Goal: Task Accomplishment & Management: Manage account settings

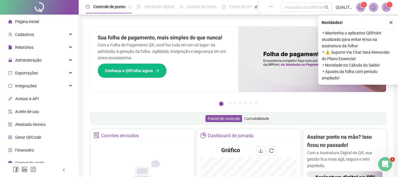
click at [394, 22] on button "button" at bounding box center [391, 22] width 7 height 7
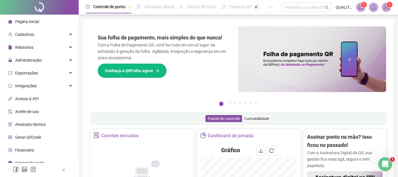
click at [30, 58] on span "Administração" at bounding box center [25, 60] width 34 height 12
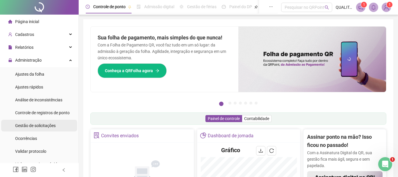
click at [41, 127] on span "Gestão de solicitações" at bounding box center [35, 125] width 41 height 5
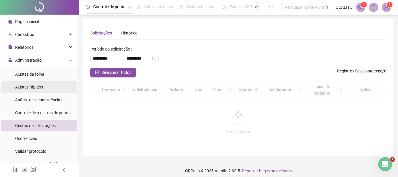
click at [31, 87] on span "Ajustes rápidos" at bounding box center [29, 87] width 28 height 5
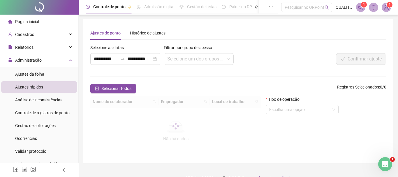
click at [213, 72] on form "**********" at bounding box center [238, 100] width 296 height 112
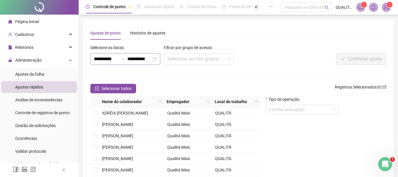
click at [156, 58] on div "**********" at bounding box center [125, 59] width 70 height 12
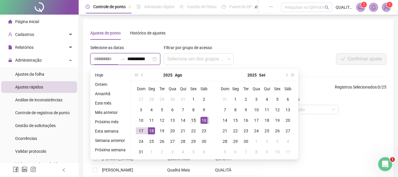
type input "**********"
click at [196, 121] on div "15" at bounding box center [193, 120] width 7 height 7
click at [131, 59] on input "**********" at bounding box center [139, 58] width 24 height 7
type input "**********"
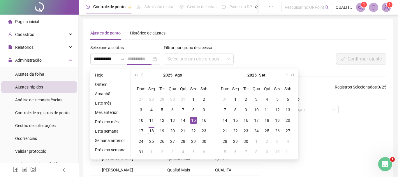
click at [191, 121] on div "15" at bounding box center [193, 120] width 7 height 7
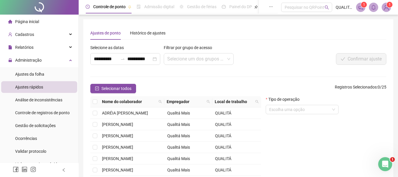
drag, startPoint x: 224, startPoint y: 70, endPoint x: 195, endPoint y: 114, distance: 52.2
click at [224, 70] on form "**********" at bounding box center [238, 127] width 296 height 167
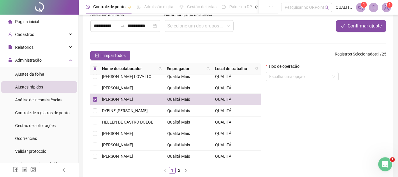
scroll to position [33, 0]
click at [320, 73] on input "search" at bounding box center [299, 76] width 61 height 9
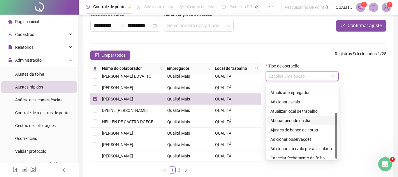
scroll to position [47, 0]
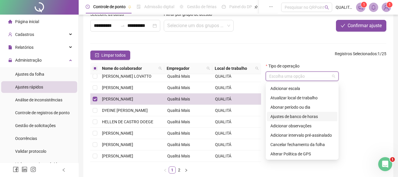
click at [306, 117] on div "Ajustes de banco de horas" at bounding box center [303, 116] width 64 height 6
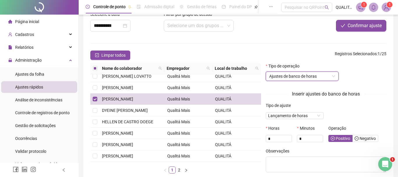
click at [355, 111] on div "Tipo de ajuste Lançamento de horas" at bounding box center [326, 113] width 125 height 23
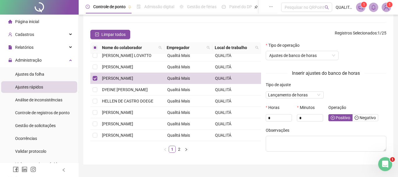
scroll to position [66, 0]
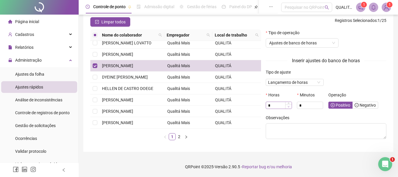
click at [287, 108] on span "Decrease Value" at bounding box center [288, 106] width 6 height 4
click at [278, 108] on input "*" at bounding box center [279, 105] width 26 height 6
click at [322, 153] on div "**********" at bounding box center [239, 55] width 320 height 243
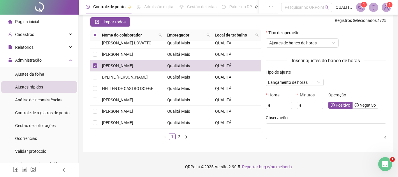
click at [374, 79] on div "Tipo de ajuste Lançamento de horas" at bounding box center [326, 80] width 125 height 23
click at [290, 104] on span "Increase Value" at bounding box center [288, 104] width 6 height 4
click at [282, 107] on input "*" at bounding box center [279, 105] width 26 height 6
type input "**"
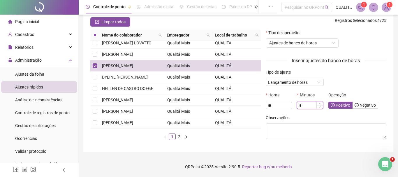
drag, startPoint x: 307, startPoint y: 108, endPoint x: 306, endPoint y: 104, distance: 4.2
click at [307, 108] on input "*" at bounding box center [310, 105] width 26 height 6
click at [320, 155] on div "**********" at bounding box center [239, 55] width 320 height 243
click at [362, 81] on div "Tipo de ajuste Lançamento de horas" at bounding box center [326, 80] width 125 height 23
click at [338, 105] on span "Positivo" at bounding box center [341, 105] width 20 height 5
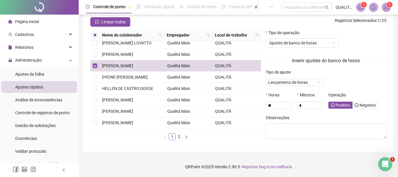
click at [324, 120] on div "Observações" at bounding box center [326, 118] width 121 height 9
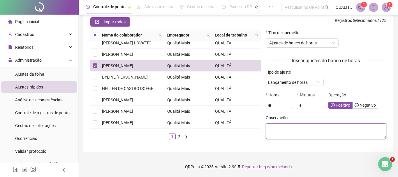
click at [317, 131] on textarea at bounding box center [326, 131] width 121 height 16
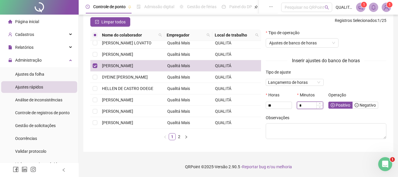
click at [309, 108] on input "*" at bounding box center [310, 105] width 26 height 6
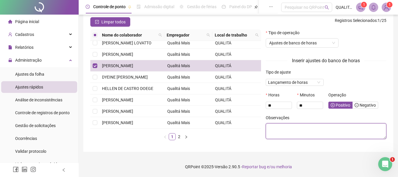
type input "*"
click at [328, 134] on textarea at bounding box center [326, 131] width 121 height 16
click at [326, 135] on textarea at bounding box center [326, 131] width 121 height 16
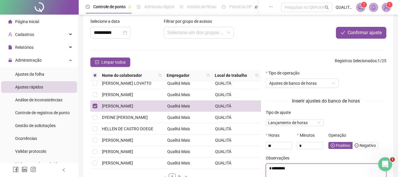
scroll to position [0, 0]
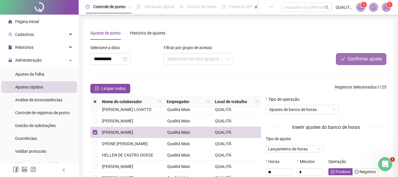
type textarea "*********"
click at [358, 57] on span "Confirmar ajuste" at bounding box center [365, 58] width 34 height 7
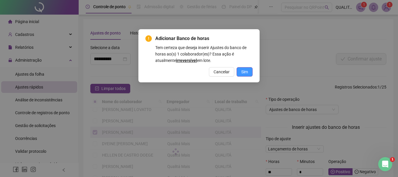
click at [242, 72] on span "Sim" at bounding box center [244, 72] width 7 height 6
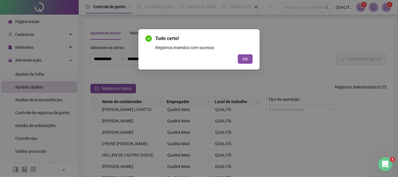
drag, startPoint x: 272, startPoint y: 53, endPoint x: 204, endPoint y: 94, distance: 79.6
click at [273, 53] on div "Tudo certo! Registros inseridos com sucesso OK" at bounding box center [199, 88] width 398 height 177
click at [244, 58] on span "OK" at bounding box center [246, 59] width 6 height 6
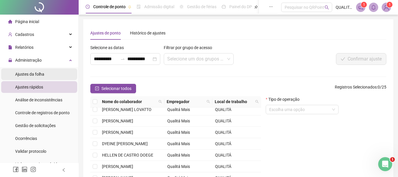
click at [48, 71] on li "Ajustes da folha" at bounding box center [39, 74] width 76 height 12
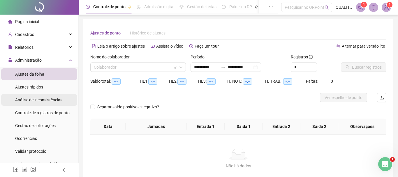
type input "**********"
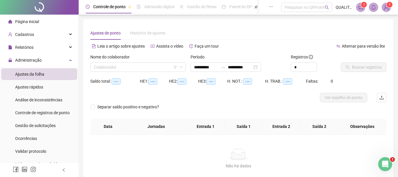
click at [151, 60] on div "Nome do colaborador" at bounding box center [138, 58] width 96 height 9
click at [150, 65] on input "search" at bounding box center [135, 67] width 83 height 9
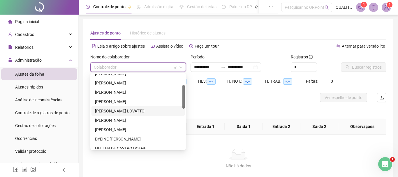
scroll to position [66, 0]
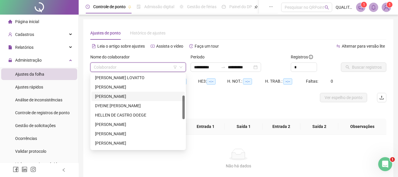
click at [120, 99] on div "[PERSON_NAME]" at bounding box center [138, 96] width 86 height 6
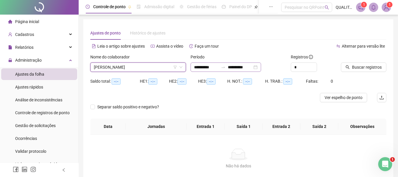
click at [261, 67] on div "**********" at bounding box center [226, 66] width 71 height 9
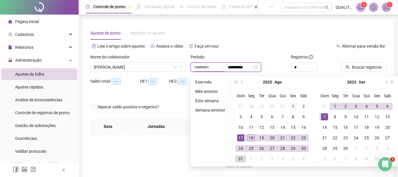
type input "**********"
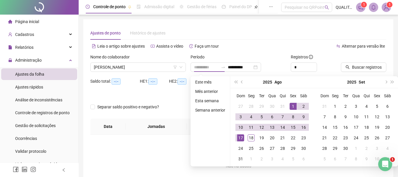
click at [293, 106] on div "1" at bounding box center [293, 106] width 7 height 7
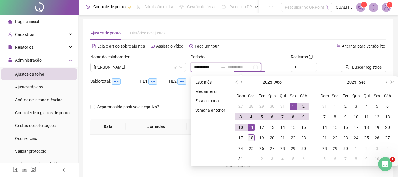
type input "**********"
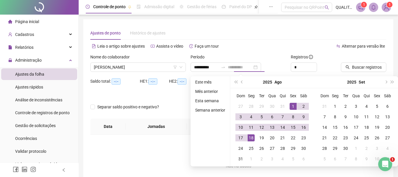
click at [250, 137] on div "18" at bounding box center [251, 137] width 7 height 7
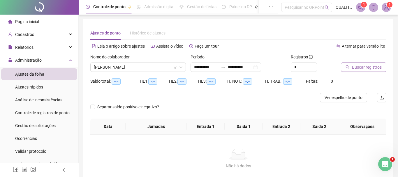
click at [371, 69] on span "Buscar registros" at bounding box center [367, 67] width 30 height 6
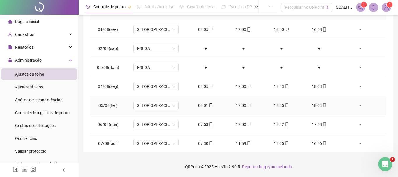
scroll to position [22, 0]
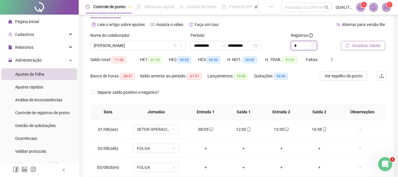
click at [305, 47] on input "*" at bounding box center [304, 45] width 26 height 9
click at [314, 43] on icon "up" at bounding box center [314, 44] width 2 height 2
type input "*"
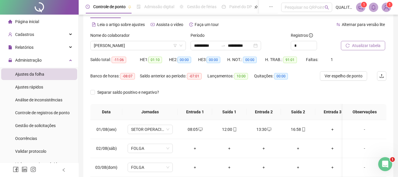
click at [332, 104] on div "Separar saldo positivo e negativo?" at bounding box center [238, 95] width 296 height 16
click at [189, 88] on div "Separar saldo positivo e negativo?" at bounding box center [238, 95] width 296 height 16
click at [171, 92] on div "Separar saldo positivo e negativo?" at bounding box center [238, 95] width 296 height 16
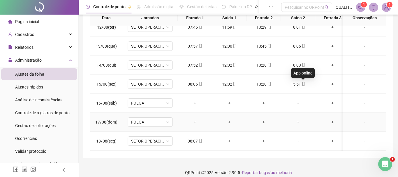
scroll to position [121, 0]
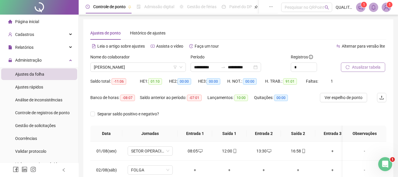
click at [143, 103] on div "Saldo anterior ao período: -07:01" at bounding box center [174, 101] width 68 height 16
drag, startPoint x: 131, startPoint y: 103, endPoint x: 117, endPoint y: 94, distance: 17.1
click at [117, 94] on div "Banco de horas: -08:07" at bounding box center [115, 101] width 50 height 16
click at [134, 101] on div "Banco de horas: -08:07" at bounding box center [115, 97] width 50 height 9
drag, startPoint x: 131, startPoint y: 104, endPoint x: 124, endPoint y: 94, distance: 12.1
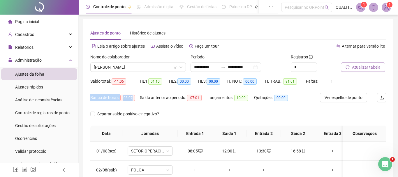
click at [124, 94] on div "Banco de horas: -08:07" at bounding box center [115, 101] width 50 height 16
click at [144, 107] on div "Saldo anterior ao período: -07:01" at bounding box center [174, 101] width 68 height 16
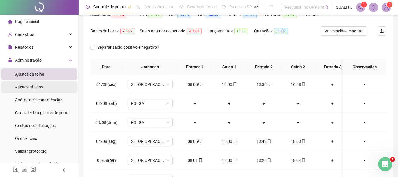
click at [48, 86] on li "Ajustes rápidos" at bounding box center [39, 87] width 76 height 12
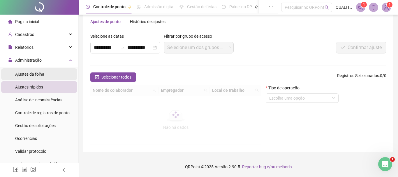
scroll to position [7, 0]
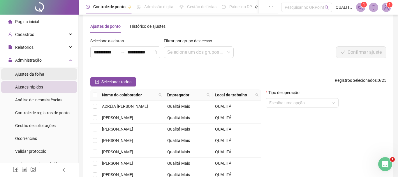
click at [43, 78] on div "Ajustes da folha" at bounding box center [29, 74] width 29 height 12
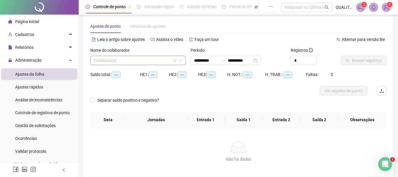
type input "**********"
click at [113, 56] on input "search" at bounding box center [135, 60] width 83 height 9
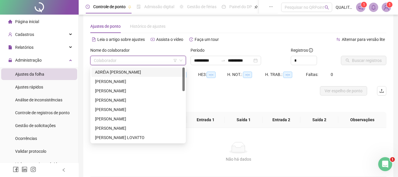
click at [115, 62] on input "search" at bounding box center [135, 60] width 83 height 9
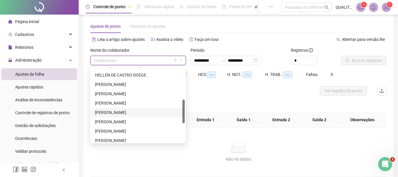
click at [123, 111] on div "[PERSON_NAME]" at bounding box center [138, 112] width 86 height 6
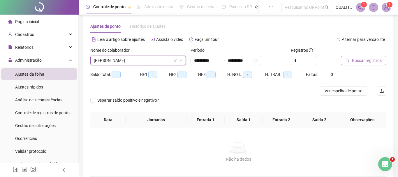
click at [372, 61] on span "Buscar registros" at bounding box center [367, 60] width 30 height 6
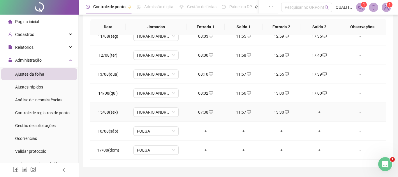
scroll to position [121, 0]
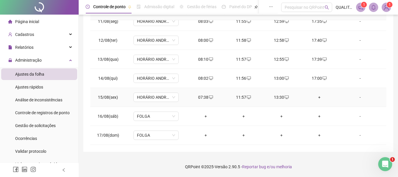
click at [320, 97] on div "+" at bounding box center [319, 97] width 29 height 6
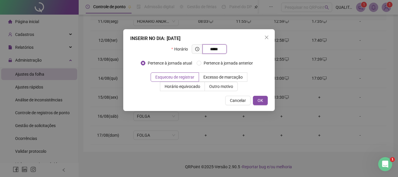
type input "*****"
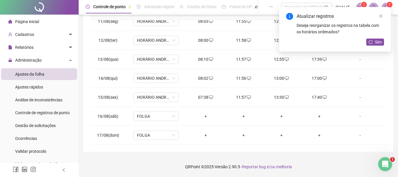
drag, startPoint x: 376, startPoint y: 43, endPoint x: 369, endPoint y: 55, distance: 14.1
click at [377, 43] on span "Sim" at bounding box center [378, 42] width 7 height 6
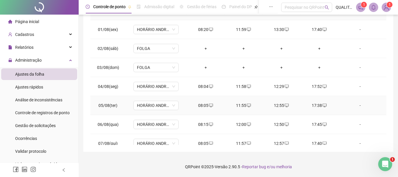
scroll to position [0, 0]
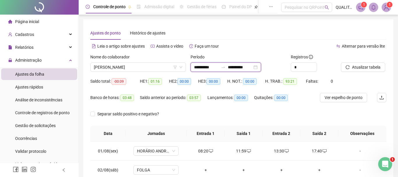
click at [252, 65] on input "**********" at bounding box center [240, 67] width 24 height 6
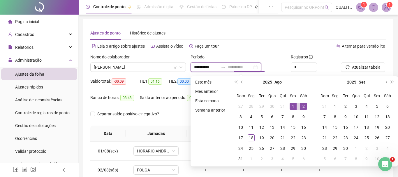
type input "**********"
click at [294, 104] on div "1" at bounding box center [293, 106] width 7 height 7
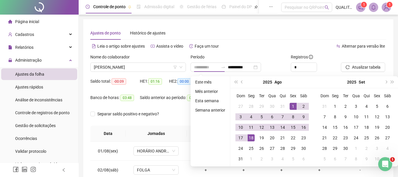
click at [252, 137] on div "18" at bounding box center [251, 137] width 7 height 7
type input "**********"
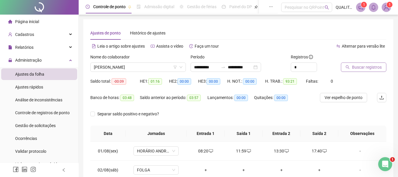
click at [371, 69] on span "Buscar registros" at bounding box center [367, 67] width 30 height 6
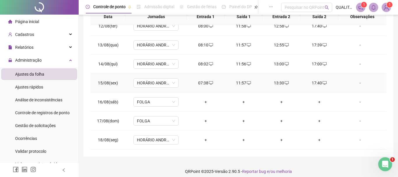
scroll to position [121, 0]
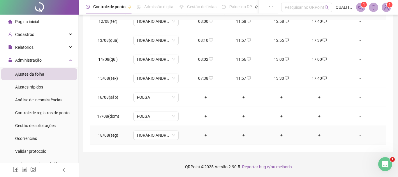
click at [205, 135] on div "+" at bounding box center [206, 135] width 29 height 6
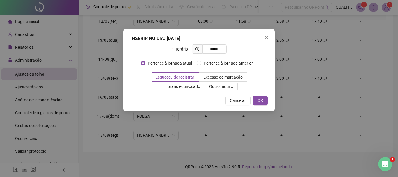
type input "*****"
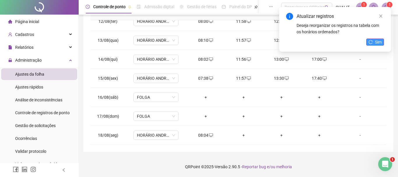
click at [373, 43] on button "Sim" at bounding box center [375, 41] width 18 height 7
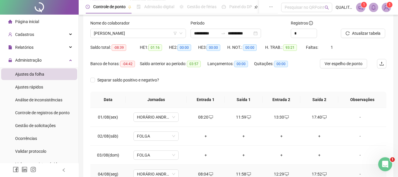
scroll to position [0, 0]
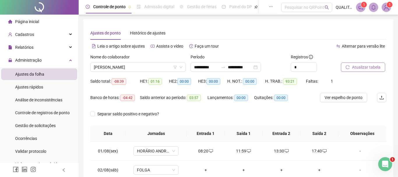
click at [358, 68] on span "Atualizar tabela" at bounding box center [366, 67] width 29 height 6
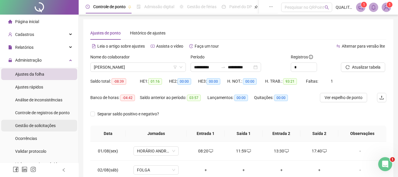
click at [52, 123] on span "Gestão de solicitações" at bounding box center [35, 125] width 41 height 5
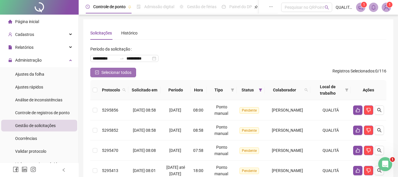
click at [106, 72] on span "Selecionar todos" at bounding box center [116, 72] width 30 height 6
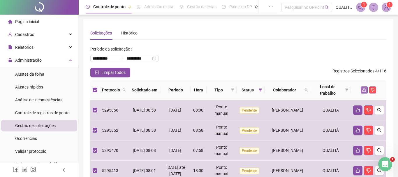
click at [365, 89] on icon "like" at bounding box center [365, 90] width 4 height 4
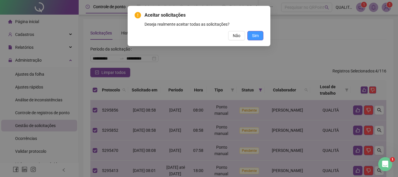
click at [257, 37] on span "Sim" at bounding box center [255, 35] width 7 height 6
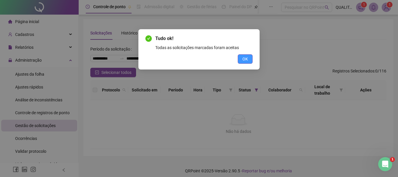
click at [246, 59] on span "OK" at bounding box center [246, 59] width 6 height 6
